Goal: Communication & Community: Answer question/provide support

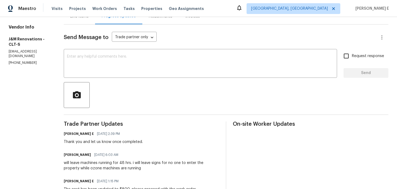
scroll to position [26, 0]
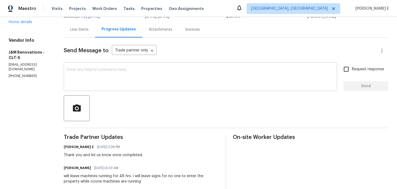
click at [221, 86] on textarea at bounding box center [200, 77] width 267 height 19
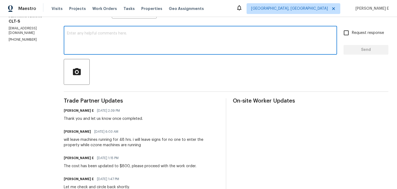
scroll to position [0, 0]
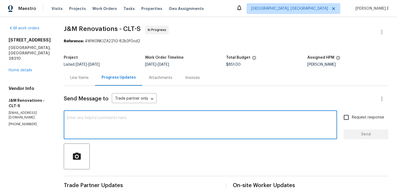
click at [78, 68] on div "Project Listed 9/8/2025 - 9/10/2025 Work Order Timeline 9/8/2025 - 9/10/2025 To…" at bounding box center [226, 61] width 324 height 17
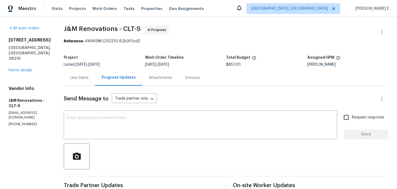
click at [73, 78] on div "Line Items" at bounding box center [79, 77] width 18 height 5
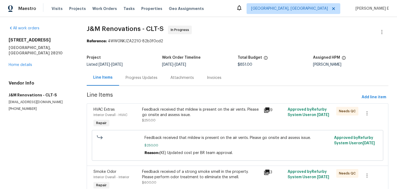
click at [147, 80] on div "Progress Updates" at bounding box center [142, 77] width 32 height 5
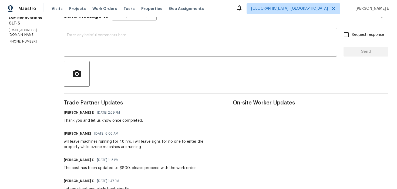
scroll to position [85, 0]
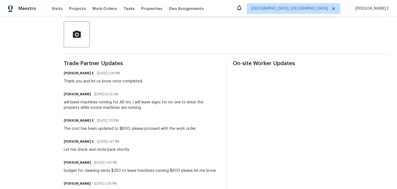
scroll to position [106, 0]
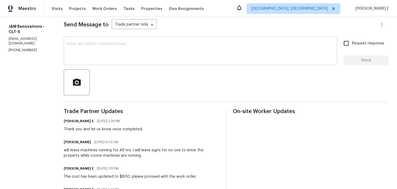
click at [215, 62] on div "x ​" at bounding box center [200, 52] width 273 height 28
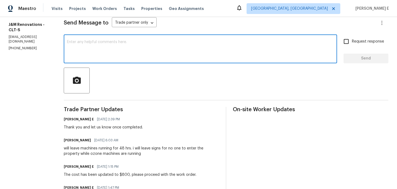
scroll to position [79, 0]
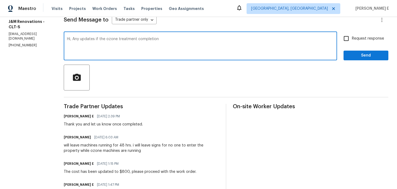
drag, startPoint x: 73, startPoint y: 39, endPoint x: 87, endPoint y: 77, distance: 40.7
click at [76, 49] on textarea "Hi, Any updates if the ozone treatment completion" at bounding box center [200, 46] width 267 height 19
paste textarea "on the completion status of the ozone treatment?"
type textarea "Hi, Any updates on the completion status of the ozone treatment?"
click at [353, 38] on span "Request response" at bounding box center [368, 39] width 32 height 6
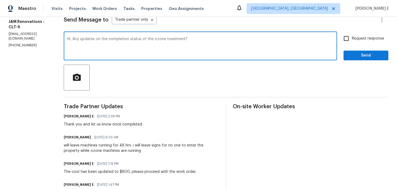
click at [352, 38] on input "Request response" at bounding box center [345, 38] width 11 height 11
checkbox input "true"
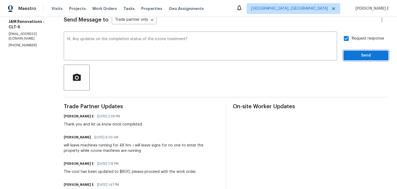
click at [359, 57] on span "Send" at bounding box center [366, 55] width 36 height 7
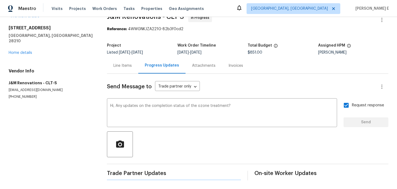
scroll to position [0, 0]
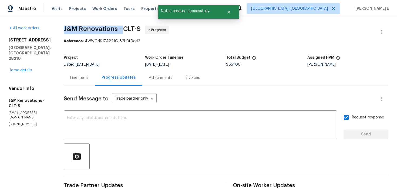
drag, startPoint x: 63, startPoint y: 29, endPoint x: 122, endPoint y: 29, distance: 58.8
copy span "J&M Renovations -"
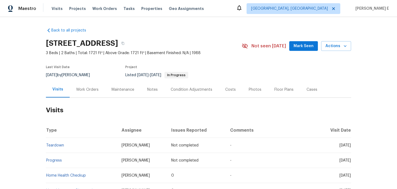
click at [85, 87] on div "Work Orders" at bounding box center [87, 89] width 22 height 5
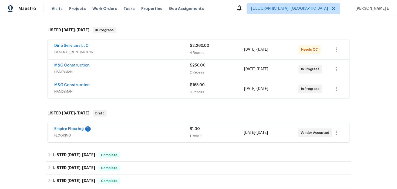
scroll to position [59, 0]
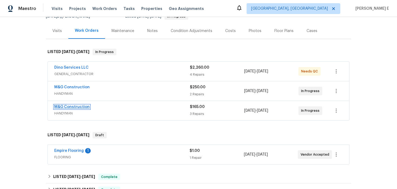
click at [77, 107] on link "M&G Construction" at bounding box center [71, 107] width 35 height 4
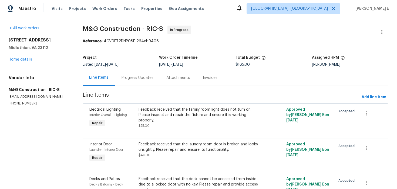
click at [137, 82] on div "Progress Updates" at bounding box center [137, 78] width 45 height 16
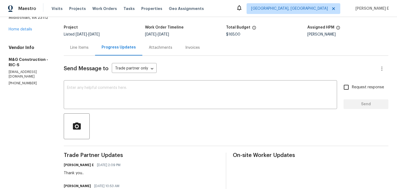
scroll to position [42, 0]
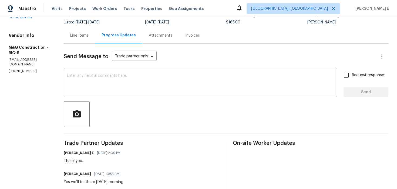
click at [160, 91] on textarea at bounding box center [200, 83] width 267 height 19
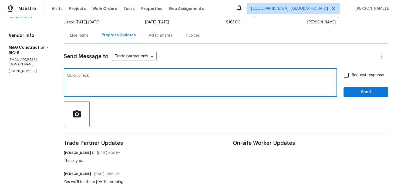
paste textarea "—are we still on track with this work order today?"
type textarea "Quick check—are we still on track with this work order today?"
click at [348, 72] on input "Request response" at bounding box center [345, 75] width 11 height 11
checkbox input "true"
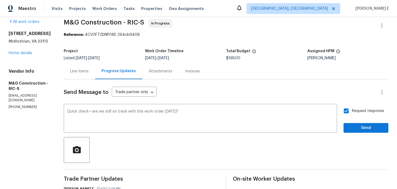
scroll to position [2, 0]
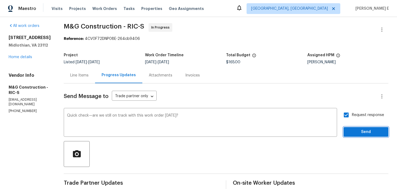
click at [353, 127] on button "Send" at bounding box center [365, 132] width 45 height 10
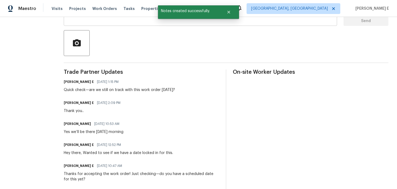
scroll to position [0, 0]
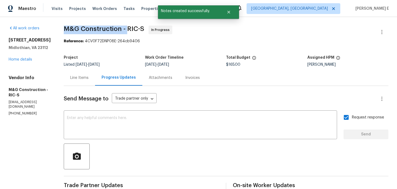
drag, startPoint x: 64, startPoint y: 28, endPoint x: 127, endPoint y: 27, distance: 62.9
click at [127, 27] on span "M&G Construction - RIC-S" at bounding box center [104, 29] width 80 height 6
copy span "M&G Construction -"
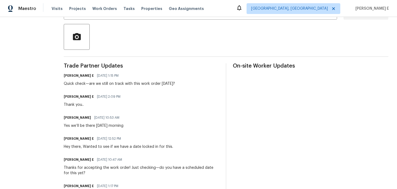
scroll to position [121, 0]
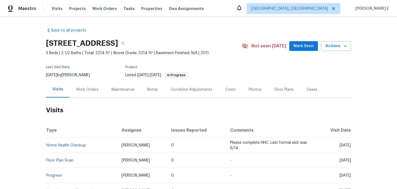
click at [88, 91] on div "Work Orders" at bounding box center [87, 89] width 22 height 5
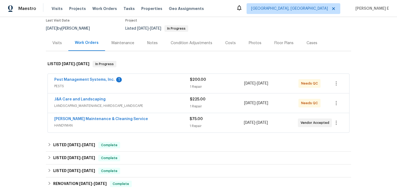
scroll to position [47, 0]
click at [134, 79] on div "Pest Management Systems, Inc. 1" at bounding box center [122, 80] width 136 height 6
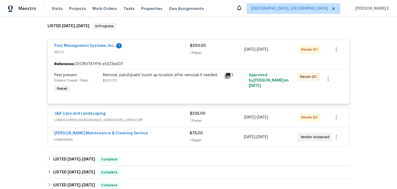
scroll to position [87, 0]
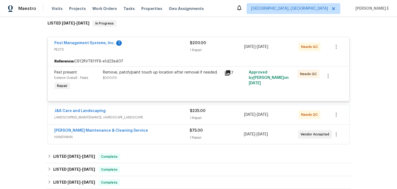
click at [89, 128] on div "Baker's Maintenance & Cleaning Service HANDYMAN $75.00 1 Repair 9/15/2025 - 9/1…" at bounding box center [198, 134] width 301 height 19
click at [85, 132] on link "Baker's Maintenance & Cleaning Service" at bounding box center [101, 131] width 94 height 4
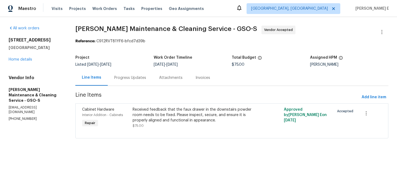
click at [129, 84] on div "Progress Updates" at bounding box center [130, 78] width 45 height 16
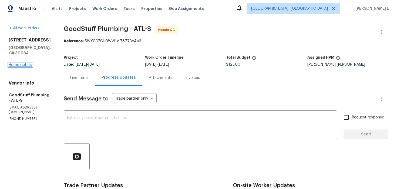
click at [25, 63] on link "Home details" at bounding box center [20, 65] width 23 height 4
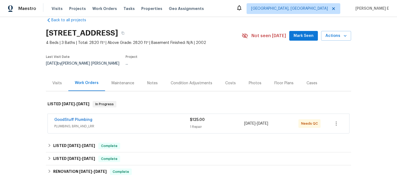
scroll to position [11, 0]
click at [74, 118] on link "GoodStuff Plumbing" at bounding box center [73, 120] width 38 height 4
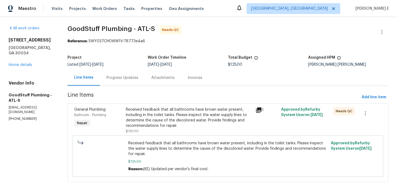
scroll to position [8, 0]
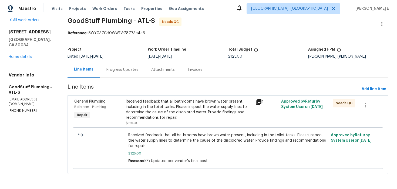
click at [136, 122] on span "$125.00" at bounding box center [132, 123] width 13 height 3
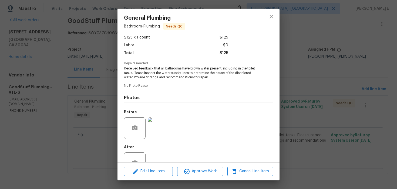
scroll to position [50, 0]
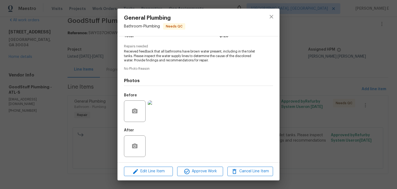
click at [88, 134] on div "General Plumbing Bathroom - Plumbing Needs QC Vendor GoodStuff Plumbing Account…" at bounding box center [198, 94] width 397 height 189
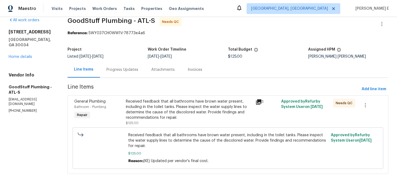
click at [145, 76] on div "Progress Updates" at bounding box center [122, 70] width 45 height 16
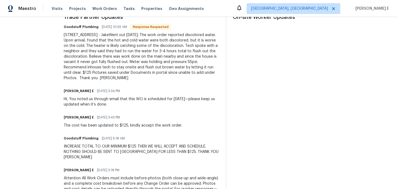
scroll to position [174, 0]
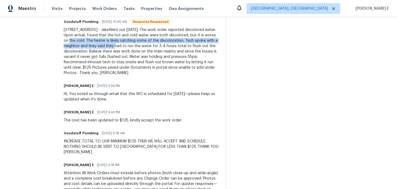
drag, startPoint x: 108, startPoint y: 39, endPoint x: 158, endPoint y: 44, distance: 50.4
click at [158, 44] on div "[STREET_ADDRESS] - JakeWent out [DATE]: The work order reported discolored wate…" at bounding box center [141, 51] width 155 height 49
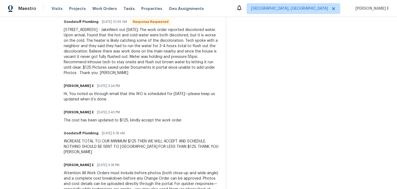
click at [187, 36] on div "[STREET_ADDRESS] - JakeWent out [DATE]: The work order reported discolored wate…" at bounding box center [141, 51] width 155 height 49
drag, startPoint x: 216, startPoint y: 59, endPoint x: 100, endPoint y: 55, distance: 115.9
click at [100, 56] on div "[STREET_ADDRESS] - JakeWent out [DATE]: The work order reported discolored wate…" at bounding box center [141, 51] width 155 height 49
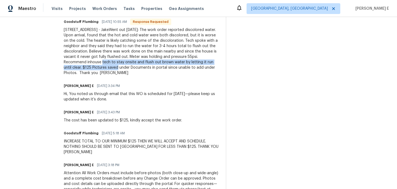
drag, startPoint x: 145, startPoint y: 62, endPoint x: 163, endPoint y: 68, distance: 19.1
click at [163, 68] on div "[STREET_ADDRESS] - JakeWent out [DATE]: The work order reported discolored wate…" at bounding box center [141, 51] width 155 height 49
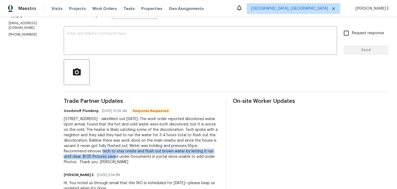
scroll to position [0, 0]
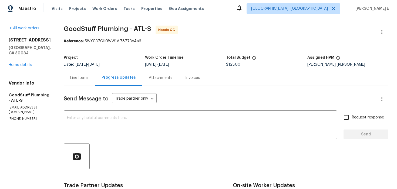
click at [15, 56] on div "3832 Cherry Ridge Blvd Decatur, GA 30034 Home details" at bounding box center [30, 53] width 42 height 30
click at [11, 63] on link "Home details" at bounding box center [20, 65] width 23 height 4
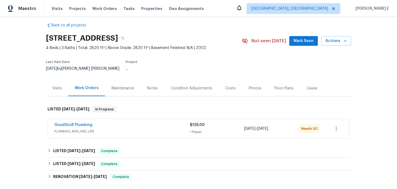
scroll to position [6, 0]
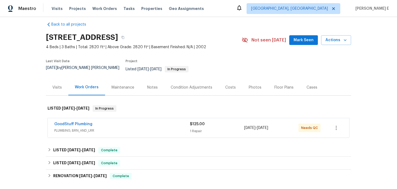
click at [114, 85] on div "Maintenance" at bounding box center [122, 87] width 23 height 5
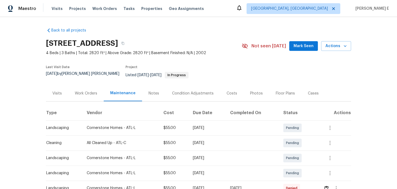
click at [90, 96] on div "Work Orders" at bounding box center [85, 94] width 35 height 16
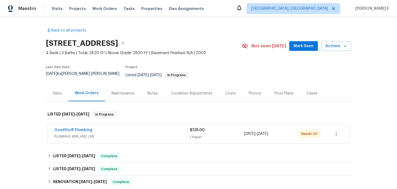
click at [90, 96] on div "Work Orders" at bounding box center [86, 94] width 37 height 16
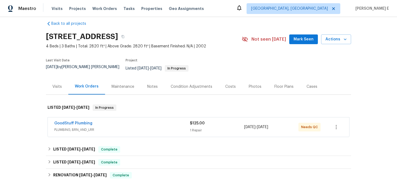
scroll to position [8, 0]
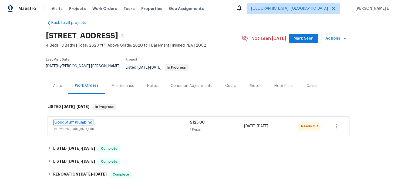
click at [84, 121] on link "GoodStuff Plumbing" at bounding box center [73, 123] width 38 height 4
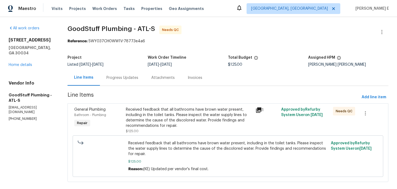
click at [130, 77] on div "Progress Updates" at bounding box center [122, 77] width 32 height 5
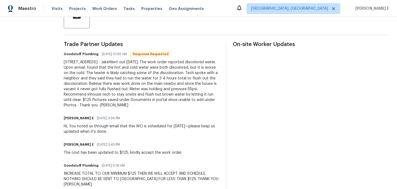
scroll to position [140, 0]
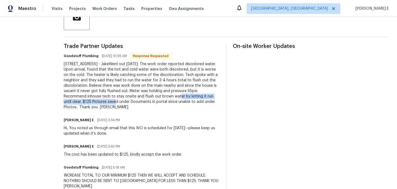
drag, startPoint x: 76, startPoint y: 102, endPoint x: 163, endPoint y: 104, distance: 86.9
click at [163, 104] on div "All work orders 3832 Cherry Ridge Blvd Decatur, GA 30034 Home details Vendor In…" at bounding box center [198, 80] width 397 height 407
copy div "flush out brown water by letting it run until clear."
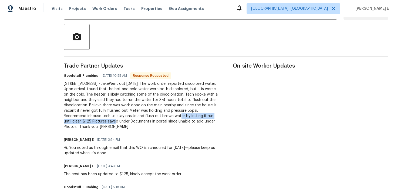
scroll to position [0, 0]
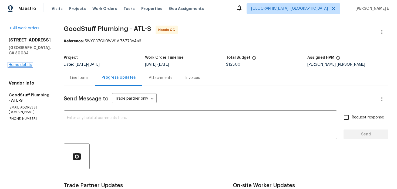
click at [25, 63] on link "Home details" at bounding box center [20, 65] width 23 height 4
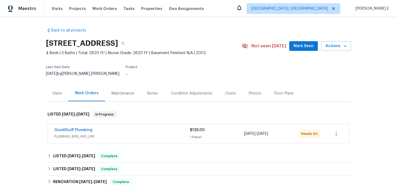
scroll to position [11, 0]
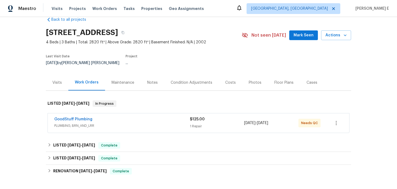
click at [117, 80] on div "Maintenance" at bounding box center [122, 82] width 23 height 5
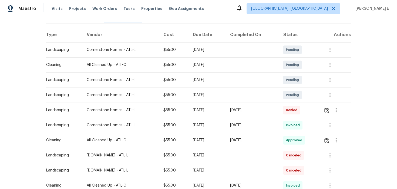
scroll to position [76, 0]
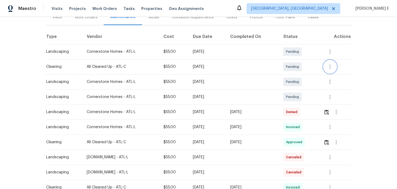
click at [327, 64] on button "button" at bounding box center [329, 66] width 13 height 13
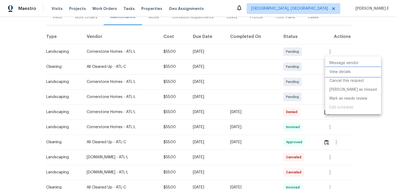
click at [329, 72] on li "View details" at bounding box center [353, 72] width 56 height 9
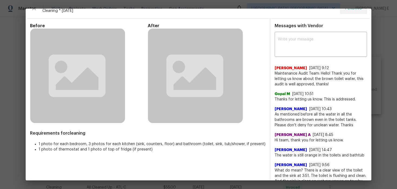
scroll to position [12, 0]
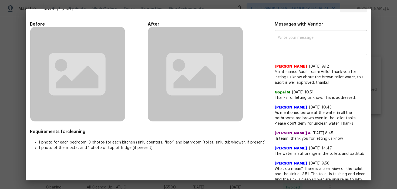
click at [327, 39] on textarea at bounding box center [321, 43] width 86 height 15
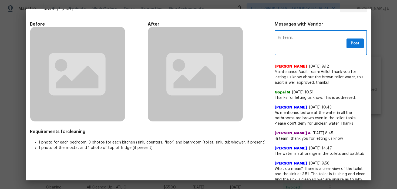
paste textarea "flush out brown water by letting it run until clear."
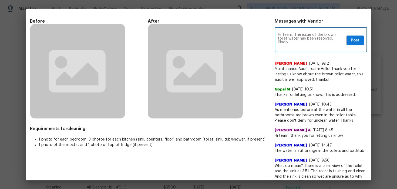
paste textarea "flush out brown water by letting it run until clear."
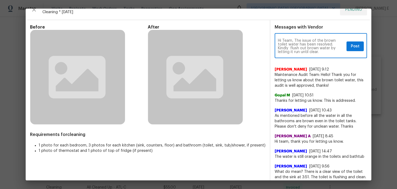
scroll to position [10, 0]
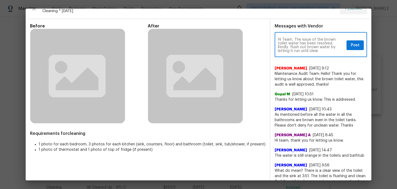
drag, startPoint x: 294, startPoint y: 39, endPoint x: 311, endPoint y: 59, distance: 26.8
paste textarea "with the brown toilet water has been resolved. Please flush out any remaining d…"
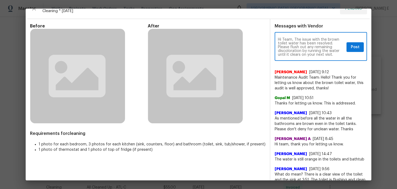
scroll to position [0, 0]
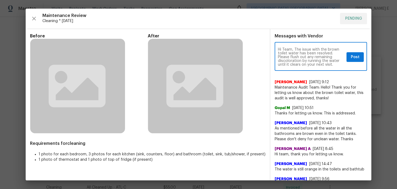
type textarea "Hi Team, The issue with the brown toilet water has been resolved. Please flush …"
click at [350, 60] on button "Post" at bounding box center [354, 57] width 17 height 10
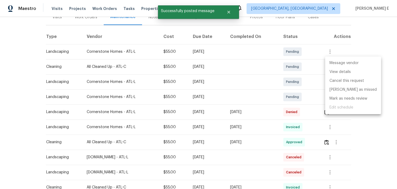
click at [18, 136] on div at bounding box center [198, 94] width 397 height 189
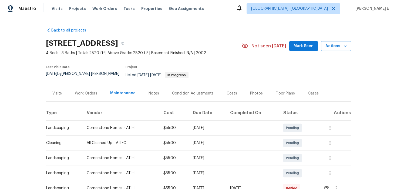
click at [84, 96] on div "Work Orders" at bounding box center [85, 94] width 35 height 16
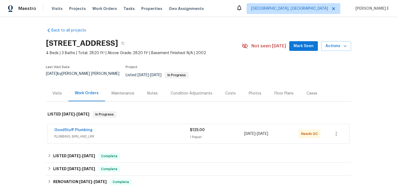
scroll to position [28, 0]
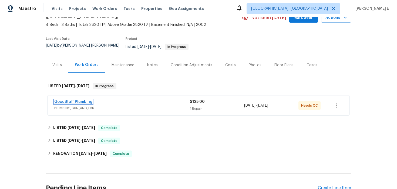
click at [72, 100] on link "GoodStuff Plumbing" at bounding box center [73, 102] width 38 height 4
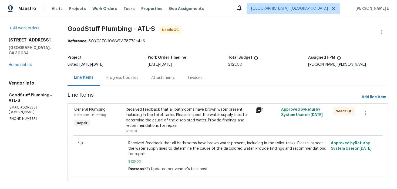
click at [166, 123] on div "Received feedback that all bathrooms have brown water present, including in the…" at bounding box center [189, 118] width 126 height 22
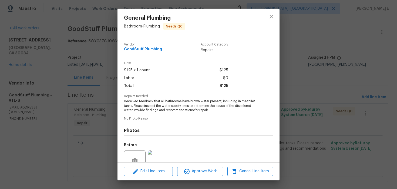
scroll to position [50, 0]
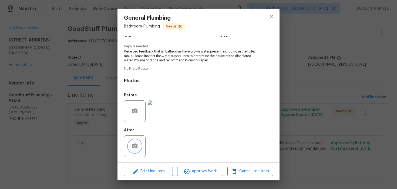
click at [130, 146] on button "button" at bounding box center [134, 146] width 13 height 13
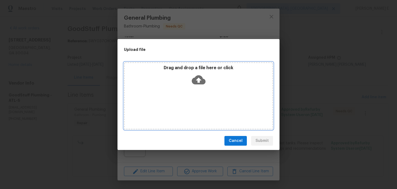
click at [197, 79] on icon at bounding box center [199, 80] width 14 height 14
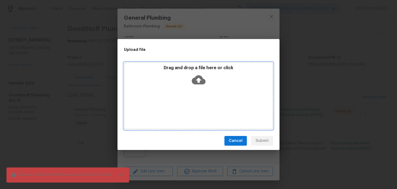
click at [197, 80] on icon at bounding box center [199, 80] width 14 height 14
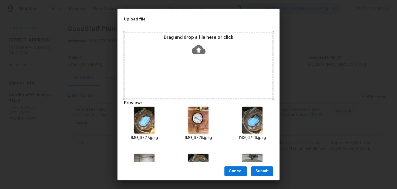
click at [198, 50] on icon at bounding box center [199, 50] width 14 height 14
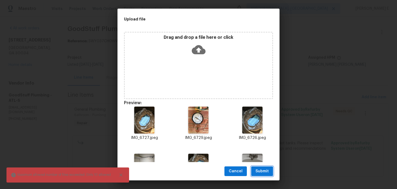
click at [255, 170] on button "Submit" at bounding box center [262, 172] width 22 height 10
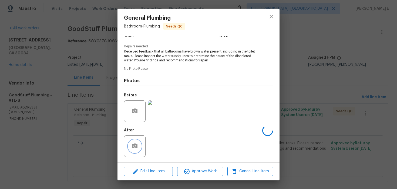
click at [138, 144] on icon "button" at bounding box center [134, 146] width 6 height 6
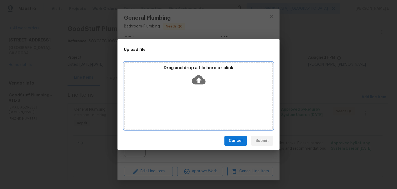
click at [198, 79] on icon at bounding box center [199, 80] width 14 height 14
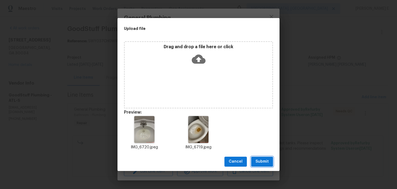
click at [267, 161] on span "Submit" at bounding box center [261, 162] width 13 height 7
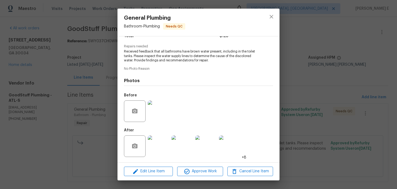
click at [41, 127] on div "General Plumbing Bathroom - Plumbing Needs QC Vendor GoodStuff Plumbing Account…" at bounding box center [198, 94] width 397 height 189
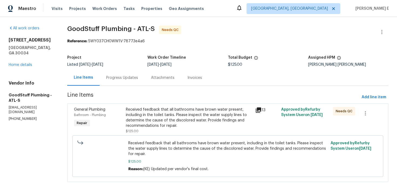
click at [377, 38] on div at bounding box center [381, 32] width 13 height 13
click at [381, 33] on icon "button" at bounding box center [381, 32] width 6 height 6
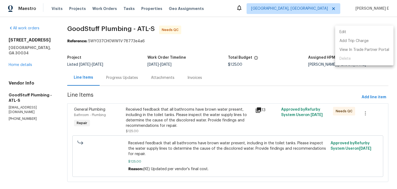
click at [345, 33] on li "Edit" at bounding box center [364, 32] width 58 height 9
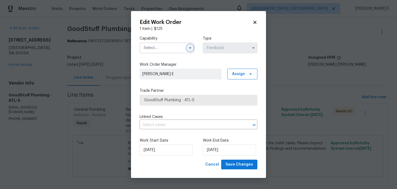
click at [189, 46] on icon "button" at bounding box center [190, 48] width 4 height 4
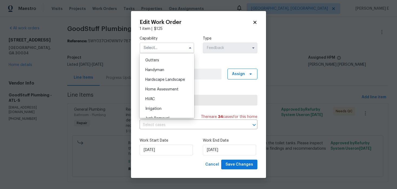
scroll to position [278, 0]
click at [170, 79] on div "Handyman" at bounding box center [167, 78] width 52 height 10
type input "Handyman"
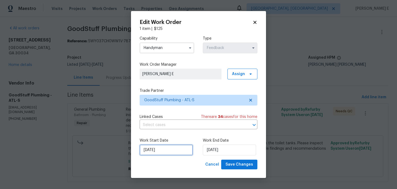
click at [182, 149] on input "12/09/2025" at bounding box center [166, 150] width 53 height 11
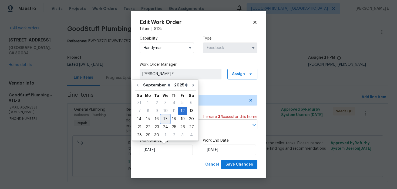
click at [164, 119] on div "17" at bounding box center [165, 120] width 9 height 8
type input "17/09/2025"
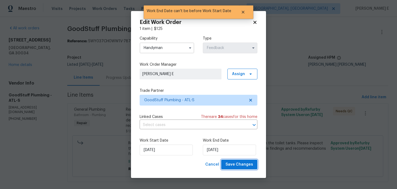
click at [230, 160] on button "Save Changes" at bounding box center [239, 165] width 36 height 10
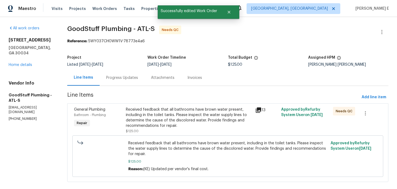
scroll to position [8, 0]
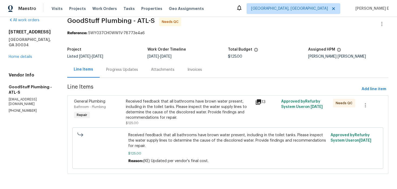
click at [195, 118] on div "Received feedback that all bathrooms have brown water present, including in the…" at bounding box center [189, 110] width 126 height 22
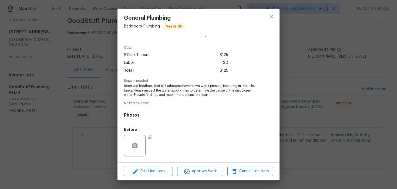
scroll to position [16, 0]
click at [71, 148] on div "General Plumbing Bathroom - Plumbing Needs QC Vendor GoodStuff Plumbing Account…" at bounding box center [198, 94] width 397 height 189
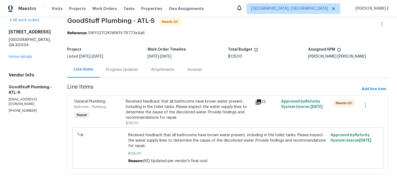
click at [138, 70] on div "Progress Updates" at bounding box center [122, 69] width 32 height 5
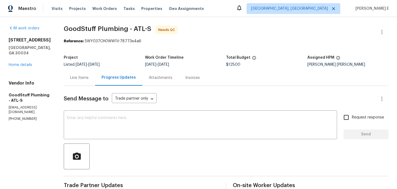
click at [95, 85] on div "Line Items" at bounding box center [79, 78] width 31 height 16
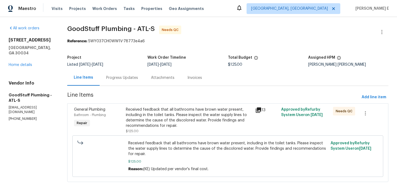
click at [157, 122] on div "Received feedback that all bathrooms have brown water present, including in the…" at bounding box center [189, 118] width 126 height 22
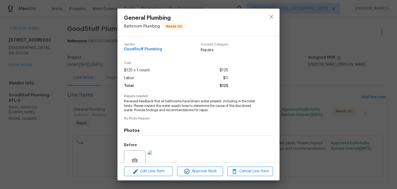
scroll to position [50, 0]
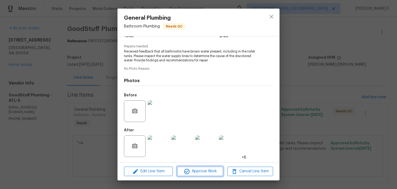
click at [189, 171] on icon "button" at bounding box center [186, 171] width 5 height 5
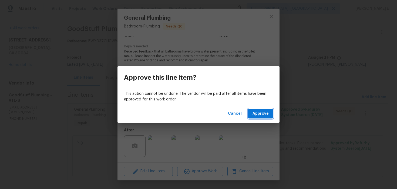
click at [266, 114] on span "Approve" at bounding box center [260, 114] width 16 height 7
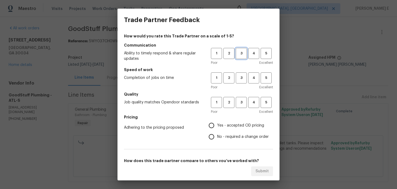
click at [238, 55] on span "3" at bounding box center [241, 53] width 10 height 6
click at [241, 80] on span "3" at bounding box center [241, 78] width 10 height 6
click at [240, 99] on button "3" at bounding box center [241, 102] width 11 height 11
click at [210, 142] on input "No - required a change order" at bounding box center [211, 136] width 11 height 11
radio input "true"
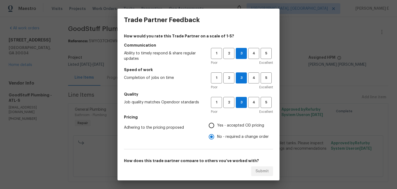
scroll to position [84, 0]
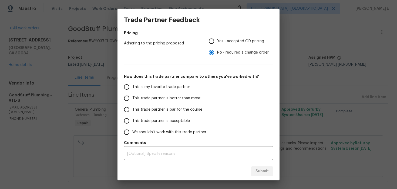
click at [180, 109] on span "This trade partner is par for the course" at bounding box center [167, 110] width 70 height 6
click at [132, 109] on input "This trade partner is par for the course" at bounding box center [126, 109] width 11 height 11
click at [263, 171] on span "Submit" at bounding box center [261, 171] width 13 height 7
radio input "true"
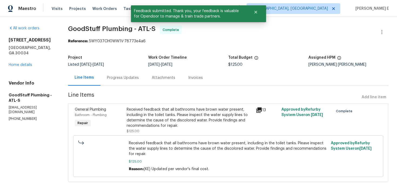
click at [139, 81] on div "Progress Updates" at bounding box center [122, 78] width 45 height 16
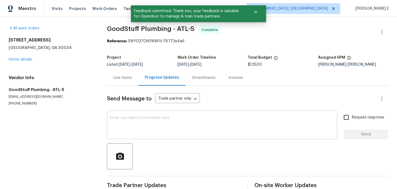
click at [139, 126] on textarea at bounding box center [221, 125] width 223 height 19
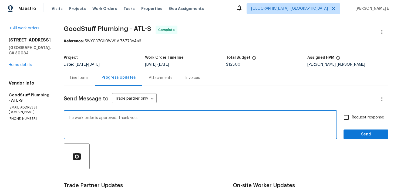
type textarea "The work order is approved. Thank you.."
click at [351, 118] on input "Request response" at bounding box center [345, 117] width 11 height 11
checkbox input "true"
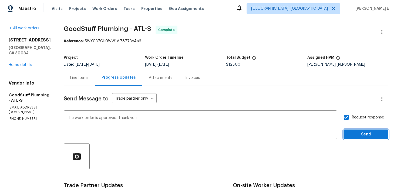
click at [358, 136] on span "Send" at bounding box center [366, 134] width 36 height 7
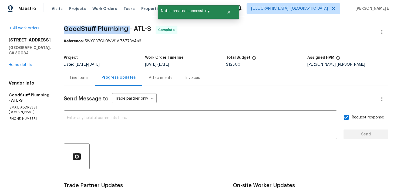
drag, startPoint x: 78, startPoint y: 31, endPoint x: 141, endPoint y: 31, distance: 62.9
click at [141, 31] on span "GoodStuff Plumbing - ATL-S" at bounding box center [107, 29] width 87 height 6
copy span "GoodStuff Plumbing"
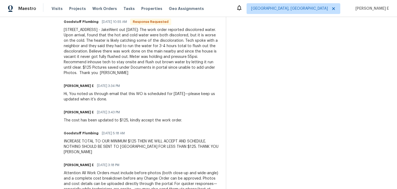
scroll to position [175, 0]
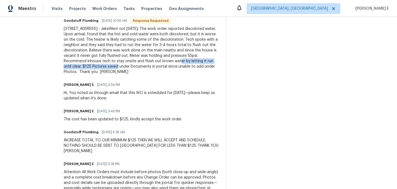
drag, startPoint x: 76, startPoint y: 66, endPoint x: 163, endPoint y: 68, distance: 87.5
click at [163, 68] on div "All work orders [STREET_ADDRESS] Home details Vendor Info GoodStuff Plumbing - …" at bounding box center [198, 45] width 397 height 407
copy div "flush out brown water by letting it run until clear."
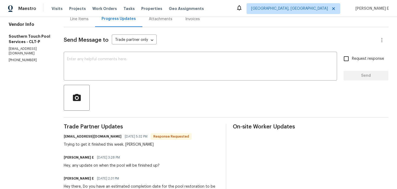
scroll to position [57, 0]
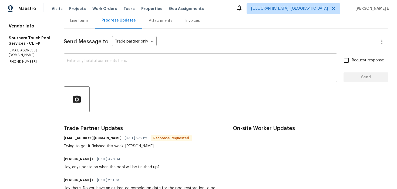
click at [221, 60] on textarea at bounding box center [200, 68] width 267 height 19
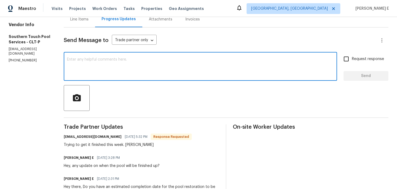
scroll to position [58, 0]
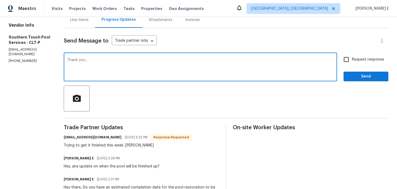
type textarea "Thank you.."
click at [362, 82] on div "Send Message to Trade partner only Trade partner only ​ Thank you.. x ​ Request…" at bounding box center [226, 189] width 324 height 322
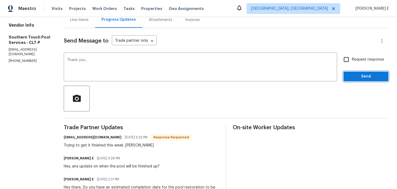
click at [371, 75] on span "Send" at bounding box center [366, 76] width 36 height 7
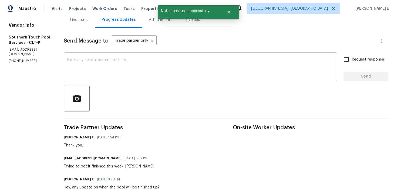
scroll to position [0, 0]
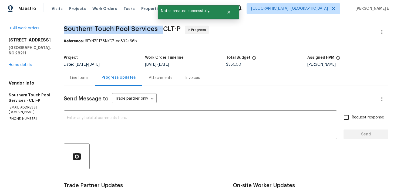
drag, startPoint x: 64, startPoint y: 31, endPoint x: 163, endPoint y: 31, distance: 98.5
click at [163, 31] on span "Southern Touch Pool Services - CLT-P" at bounding box center [122, 29] width 117 height 6
copy span "Southern Touch Pool Services -"
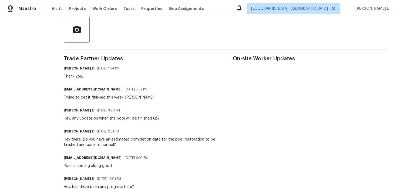
scroll to position [128, 0]
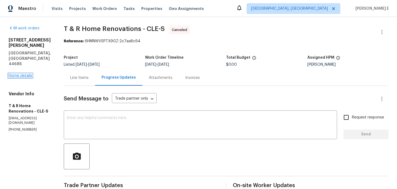
click at [26, 74] on link "Home details" at bounding box center [20, 76] width 23 height 4
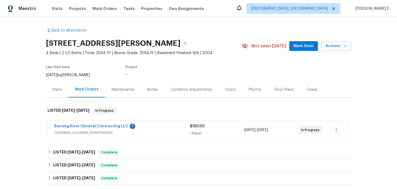
scroll to position [12, 0]
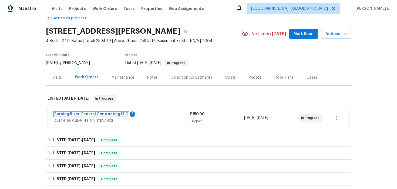
click at [88, 116] on link "Burning River General Contracting LLC" at bounding box center [91, 115] width 74 height 4
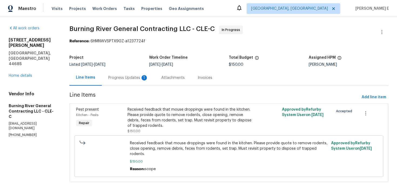
click at [144, 79] on div "1" at bounding box center [143, 77] width 5 height 5
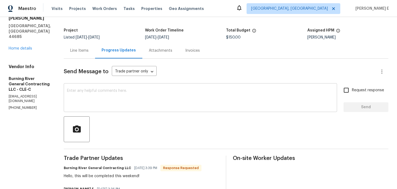
scroll to position [27, 0]
click at [161, 104] on textarea at bounding box center [200, 99] width 267 height 19
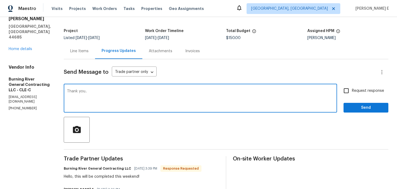
type textarea "Thank you.."
click at [354, 107] on span "Send" at bounding box center [366, 108] width 36 height 7
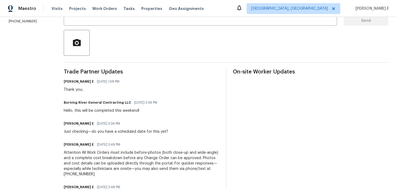
scroll to position [0, 0]
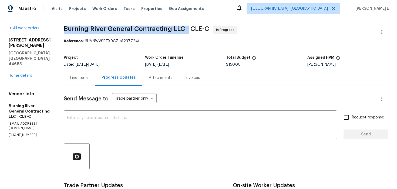
drag, startPoint x: 64, startPoint y: 30, endPoint x: 187, endPoint y: 31, distance: 122.8
click at [187, 31] on span "Burning River General Contracting LLC - CLE-C" at bounding box center [136, 29] width 145 height 6
copy span "Burning River General Contracting LLC -"
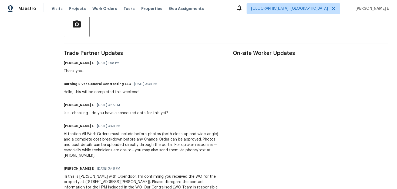
scroll to position [138, 0]
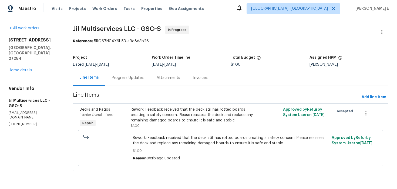
click at [134, 87] on section "Jil Multiservices LLC - GSO-S In Progress Reference: 5RQ67N04X6H5D-a9d8d3b26 Pr…" at bounding box center [230, 102] width 315 height 153
click at [137, 83] on div "Progress Updates" at bounding box center [127, 78] width 45 height 16
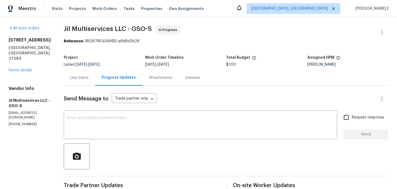
click at [83, 80] on div "Line Items" at bounding box center [79, 77] width 18 height 5
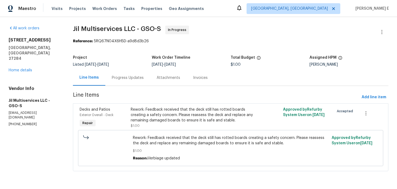
click at [157, 119] on div "Rework: Feedback received that the deck still has rotted boards creating a safe…" at bounding box center [193, 115] width 124 height 16
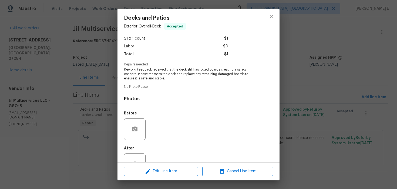
scroll to position [50, 0]
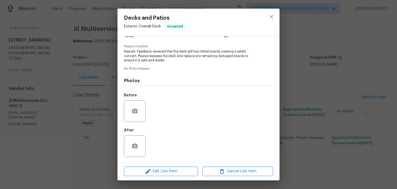
click at [90, 148] on div "Decks and Patios Exterior Overall - Deck Accepted Vendor Jil Multiservices LLC …" at bounding box center [198, 94] width 397 height 189
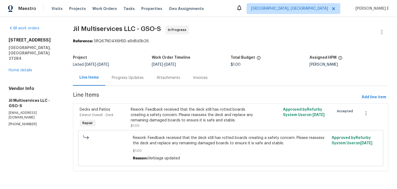
click at [132, 77] on div "Progress Updates" at bounding box center [128, 77] width 32 height 5
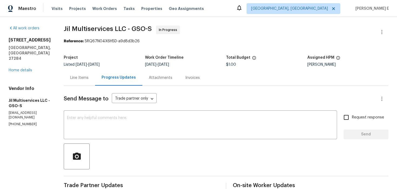
click at [83, 82] on div "Line Items" at bounding box center [79, 78] width 31 height 16
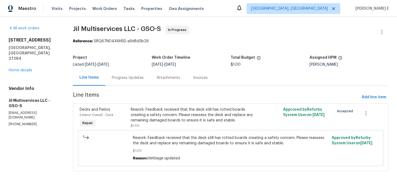
click at [163, 126] on div "Rework: Feedback received that the deck still has rotted boards creating a safe…" at bounding box center [193, 118] width 124 height 22
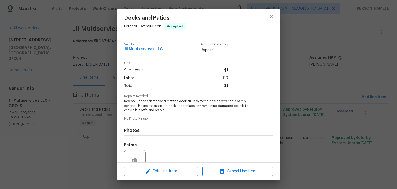
scroll to position [50, 0]
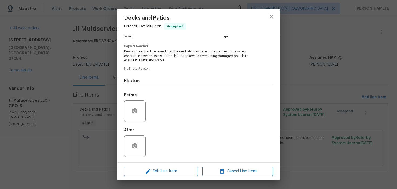
click at [150, 166] on div "Edit Line Item Cancel Line Item" at bounding box center [198, 172] width 162 height 18
click at [145, 174] on icon "button" at bounding box center [148, 172] width 6 height 6
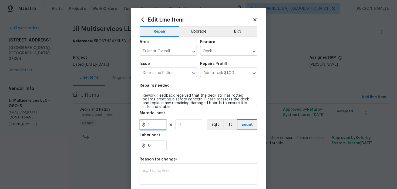
click at [151, 126] on input "1" at bounding box center [153, 125] width 27 height 11
type input "850"
click at [190, 178] on textarea at bounding box center [198, 174] width 111 height 11
paste textarea "(KE) Updated per vendor's final cost."
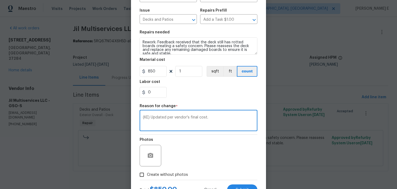
scroll to position [68, 0]
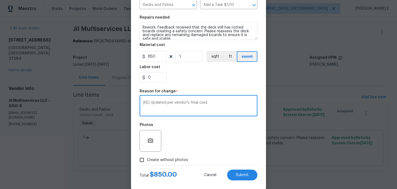
drag, startPoint x: 174, startPoint y: 104, endPoint x: 212, endPoint y: 104, distance: 38.3
click at [212, 104] on textarea "(KE) Updated per vendor's final cost." at bounding box center [198, 106] width 111 height 11
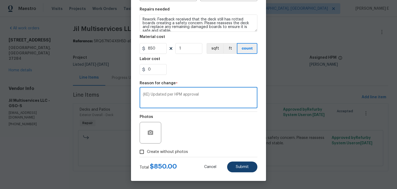
type textarea "(KE) Updated per HPM approval"
click at [232, 169] on button "Submit" at bounding box center [242, 167] width 30 height 11
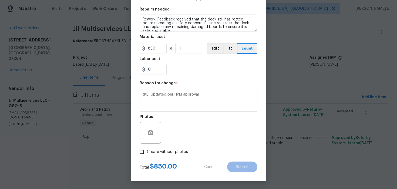
type input "1"
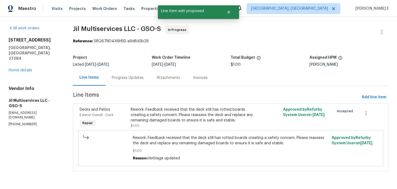
scroll to position [0, 0]
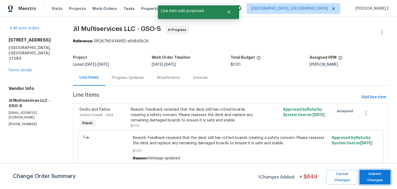
click at [374, 176] on span "Submit Changes" at bounding box center [375, 177] width 26 height 12
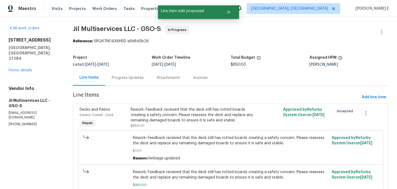
click at [141, 76] on div "Progress Updates" at bounding box center [128, 77] width 32 height 5
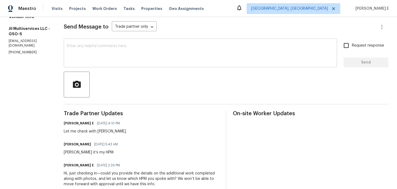
scroll to position [61, 0]
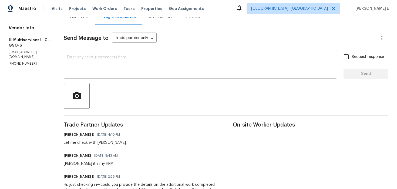
click at [167, 70] on textarea at bounding box center [200, 65] width 267 height 19
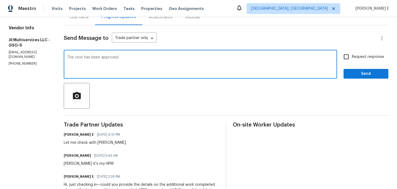
drag, startPoint x: 85, startPoint y: 58, endPoint x: 107, endPoint y: 112, distance: 57.7
click at [85, 59] on textarea "The cost has been approved" at bounding box center [200, 65] width 267 height 19
click at [144, 56] on textarea "The cost of $850 has been approved" at bounding box center [200, 65] width 267 height 19
type textarea "The cost of $850 has been approved, please proceed with the work order."
click at [356, 66] on div "Request response Send" at bounding box center [365, 65] width 45 height 28
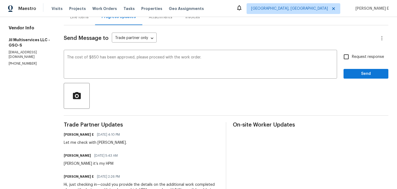
click at [354, 56] on span "Request response" at bounding box center [368, 57] width 32 height 6
click at [352, 56] on input "Request response" at bounding box center [345, 56] width 11 height 11
checkbox input "true"
click at [356, 74] on span "Send" at bounding box center [366, 74] width 36 height 7
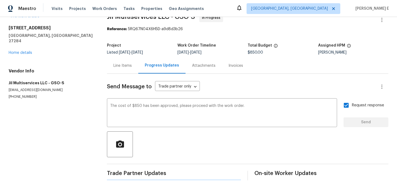
scroll to position [0, 0]
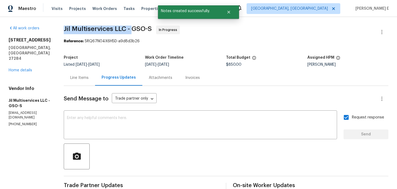
drag, startPoint x: 65, startPoint y: 31, endPoint x: 135, endPoint y: 31, distance: 69.6
copy span "Jil Multiservices LLC -"
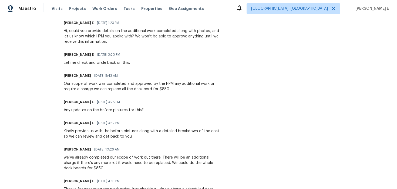
scroll to position [266, 0]
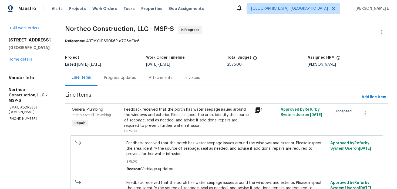
click at [117, 72] on div "Progress Updates" at bounding box center [119, 78] width 45 height 16
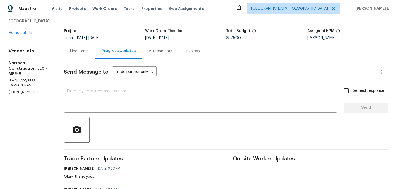
scroll to position [32, 0]
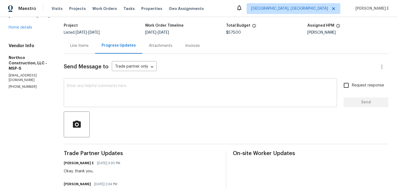
click at [216, 97] on textarea at bounding box center [200, 93] width 267 height 19
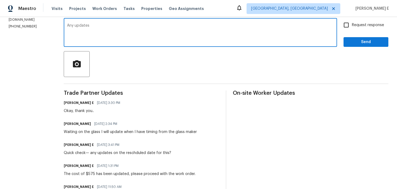
scroll to position [93, 0]
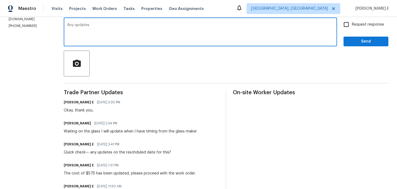
click at [77, 129] on div "Waiting on the glass I will update when I have timing from the glass maker" at bounding box center [130, 131] width 133 height 5
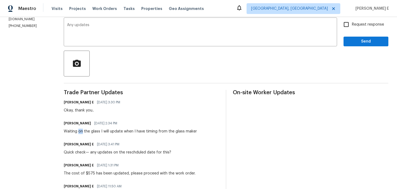
click at [77, 129] on div "Waiting on the glass I will update when I have timing from the glass maker" at bounding box center [130, 131] width 133 height 5
copy div "Waiting on the glass I will update when I have timing from the glass maker"
click at [206, 41] on textarea "Any updates" at bounding box center [200, 32] width 267 height 19
paste textarea "Have you heard back from the glass maker regarding the timing?"
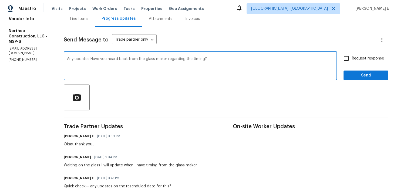
scroll to position [53, 0]
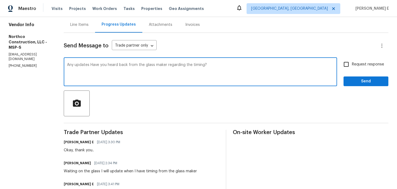
drag, startPoint x: 89, startPoint y: 65, endPoint x: 59, endPoint y: 65, distance: 30.0
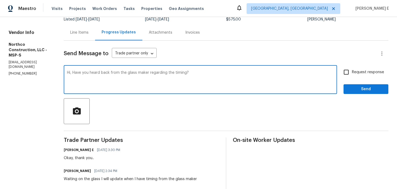
scroll to position [45, 0]
type textarea "Hi, Have you heard back from the glass maker regarding the timing?"
click at [351, 72] on input "Request response" at bounding box center [345, 72] width 11 height 11
checkbox input "true"
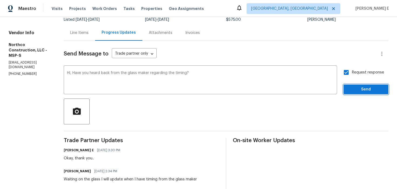
click at [354, 86] on span "Send" at bounding box center [366, 89] width 36 height 7
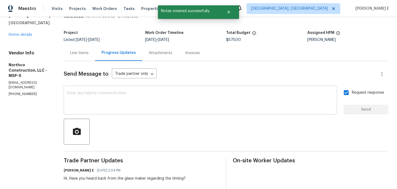
scroll to position [0, 0]
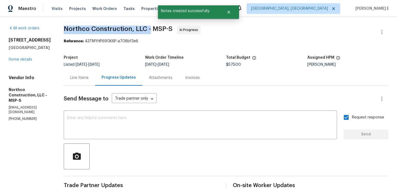
drag, startPoint x: 64, startPoint y: 30, endPoint x: 149, endPoint y: 30, distance: 85.0
click at [149, 30] on span "Northco Construction, LLC - MSP-S" at bounding box center [118, 29] width 109 height 6
copy span "Northco Construction, LLC -"
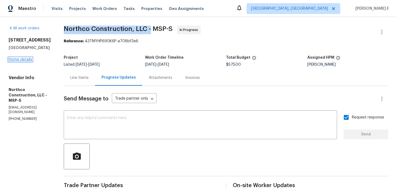
click at [19, 62] on link "Home details" at bounding box center [20, 60] width 23 height 4
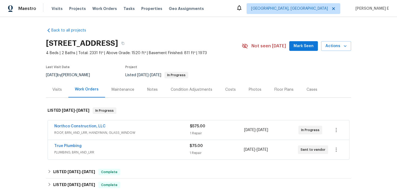
click at [92, 156] on div "True Plumbing PLUMBING, BRN_AND_LRR" at bounding box center [121, 150] width 135 height 13
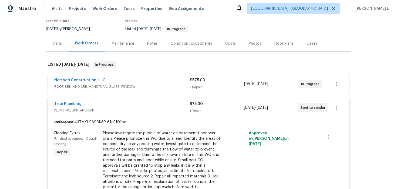
scroll to position [46, 0]
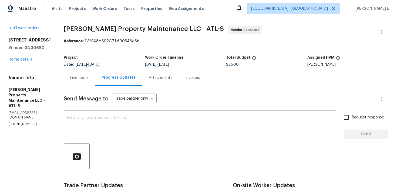
click at [135, 120] on textarea at bounding box center [200, 125] width 267 height 19
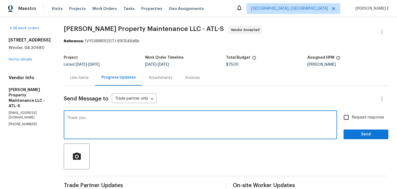
type textarea "Thank you.."
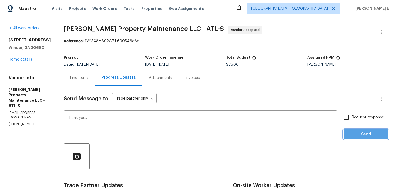
click at [351, 139] on button "Send" at bounding box center [365, 135] width 45 height 10
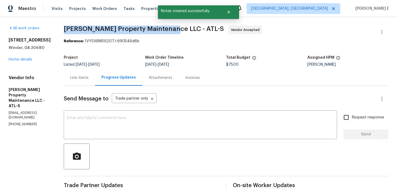
drag, startPoint x: 64, startPoint y: 31, endPoint x: 168, endPoint y: 32, distance: 103.9
click at [168, 32] on div "All work orders 817 Kenwood Ln Winder, GA 30680 Home details Vendor Info Glen P…" at bounding box center [198, 170] width 397 height 306
copy span "Glen Property Maintenance LLC -"
click at [15, 60] on link "Home details" at bounding box center [20, 60] width 23 height 4
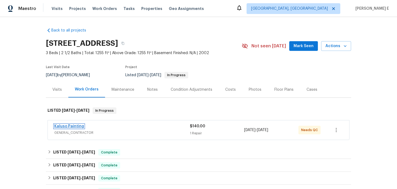
click at [67, 128] on link "Kaluso Painting" at bounding box center [69, 127] width 30 height 4
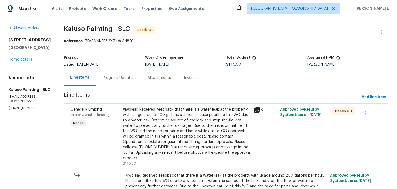
click at [104, 78] on div "Progress Updates" at bounding box center [119, 77] width 32 height 5
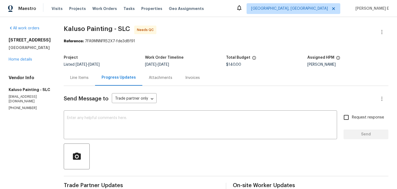
click at [387, 27] on div at bounding box center [381, 32] width 13 height 13
click at [379, 32] on icon "button" at bounding box center [381, 32] width 6 height 6
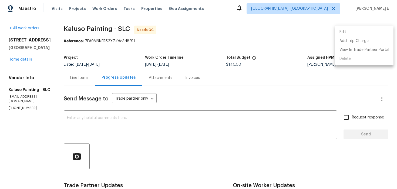
click at [356, 36] on li "Edit" at bounding box center [364, 32] width 58 height 9
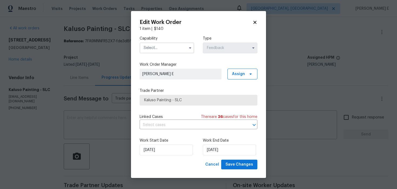
click at [187, 49] on span at bounding box center [190, 48] width 8 height 8
click at [186, 50] on span at bounding box center [190, 48] width 8 height 8
click at [189, 48] on icon "button" at bounding box center [190, 48] width 2 height 1
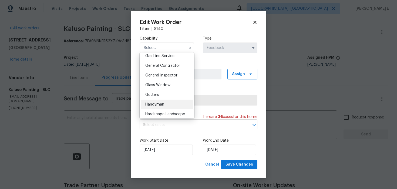
scroll to position [252, 0]
click at [168, 102] on div "Handyman" at bounding box center [167, 104] width 52 height 10
type input "Handyman"
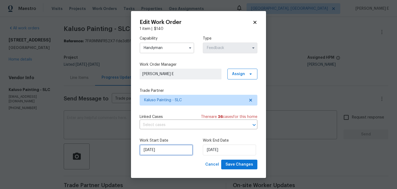
click at [164, 155] on input "16/09/2025" at bounding box center [166, 150] width 53 height 11
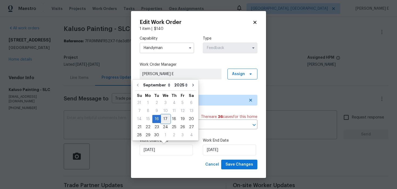
click at [162, 121] on div "17" at bounding box center [165, 120] width 9 height 8
type input "17/09/2025"
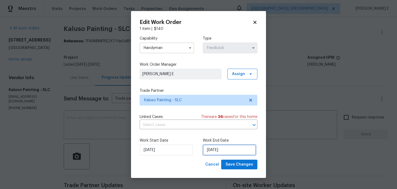
click at [221, 149] on input "18/09/2025" at bounding box center [229, 150] width 53 height 11
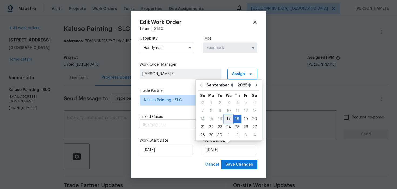
click at [228, 121] on div "17" at bounding box center [228, 120] width 9 height 8
type input "17/09/2025"
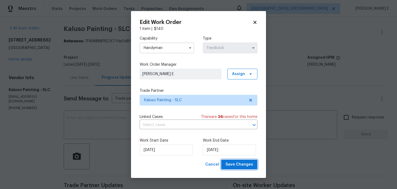
click at [238, 167] on span "Save Changes" at bounding box center [239, 165] width 28 height 7
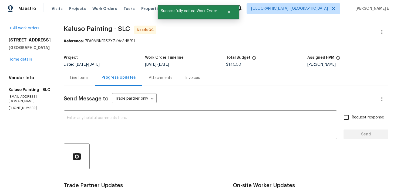
click at [69, 77] on div "Line Items" at bounding box center [79, 78] width 31 height 16
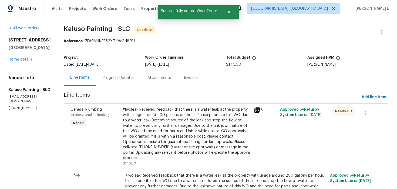
scroll to position [52, 0]
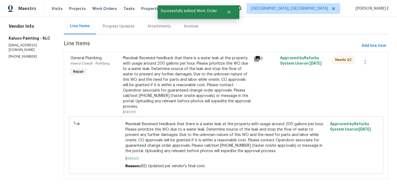
click at [164, 94] on div "#lwoleak Received feedback that there is a water leak at the property with usag…" at bounding box center [187, 83] width 128 height 54
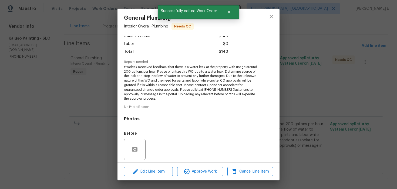
scroll to position [73, 0]
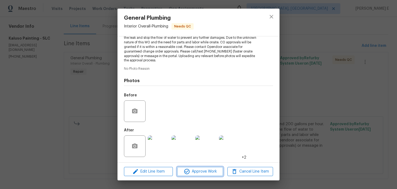
click at [192, 174] on span "Approve Work" at bounding box center [200, 172] width 42 height 7
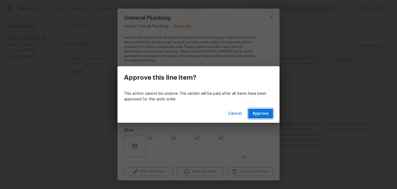
click at [261, 111] on span "Approve" at bounding box center [260, 114] width 16 height 7
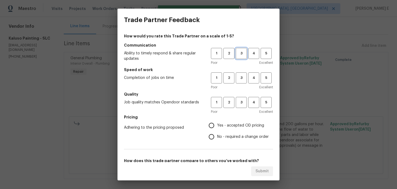
click at [242, 52] on span "3" at bounding box center [241, 53] width 10 height 6
click at [238, 78] on span "3" at bounding box center [241, 78] width 10 height 6
click at [242, 107] on button "3" at bounding box center [241, 102] width 11 height 11
click at [215, 138] on input "No - required a change order" at bounding box center [211, 136] width 11 height 11
radio input "true"
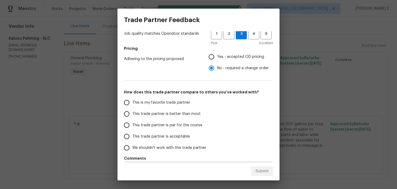
scroll to position [84, 0]
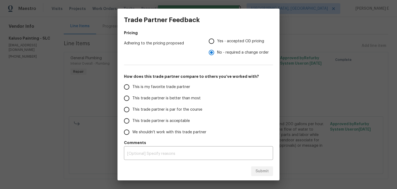
click at [180, 108] on span "This trade partner is par for the course" at bounding box center [167, 110] width 70 height 6
click at [132, 108] on input "This trade partner is par for the course" at bounding box center [126, 109] width 11 height 11
click at [262, 171] on span "Submit" at bounding box center [261, 171] width 13 height 7
radio input "true"
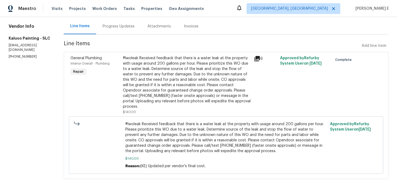
scroll to position [0, 0]
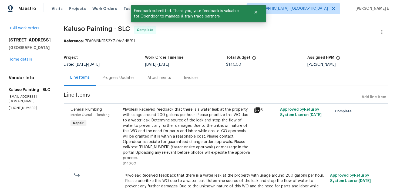
click at [130, 76] on div "Progress Updates" at bounding box center [119, 77] width 32 height 5
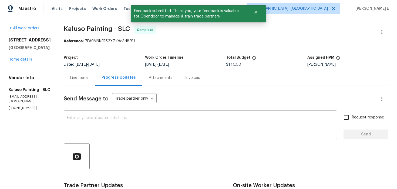
click at [126, 123] on textarea at bounding box center [200, 125] width 267 height 19
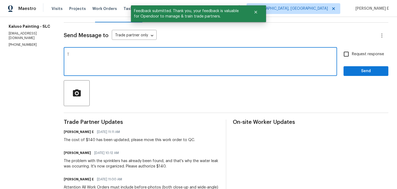
scroll to position [65, 0]
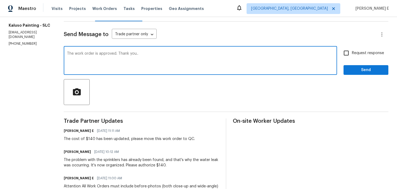
type textarea "The work order is approved. Thank you.."
click at [353, 55] on span "Request response" at bounding box center [368, 53] width 32 height 6
click at [352, 55] on input "Request response" at bounding box center [345, 53] width 11 height 11
checkbox input "true"
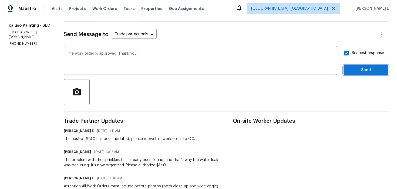
click at [354, 69] on span "Send" at bounding box center [366, 70] width 36 height 7
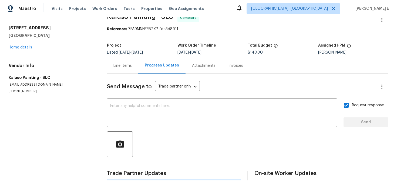
scroll to position [0, 0]
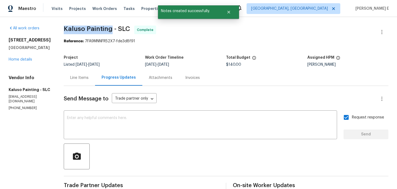
drag, startPoint x: 64, startPoint y: 28, endPoint x: 109, endPoint y: 31, distance: 45.2
click at [109, 31] on span "Kaluso Painting - SLC" at bounding box center [97, 29] width 66 height 6
copy span "Kaluso Painting"
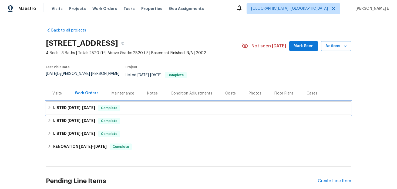
click at [58, 105] on h6 "LISTED [DATE] - [DATE]" at bounding box center [74, 108] width 42 height 6
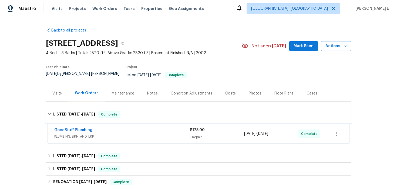
scroll to position [5, 0]
